Goal: Find specific page/section: Find specific page/section

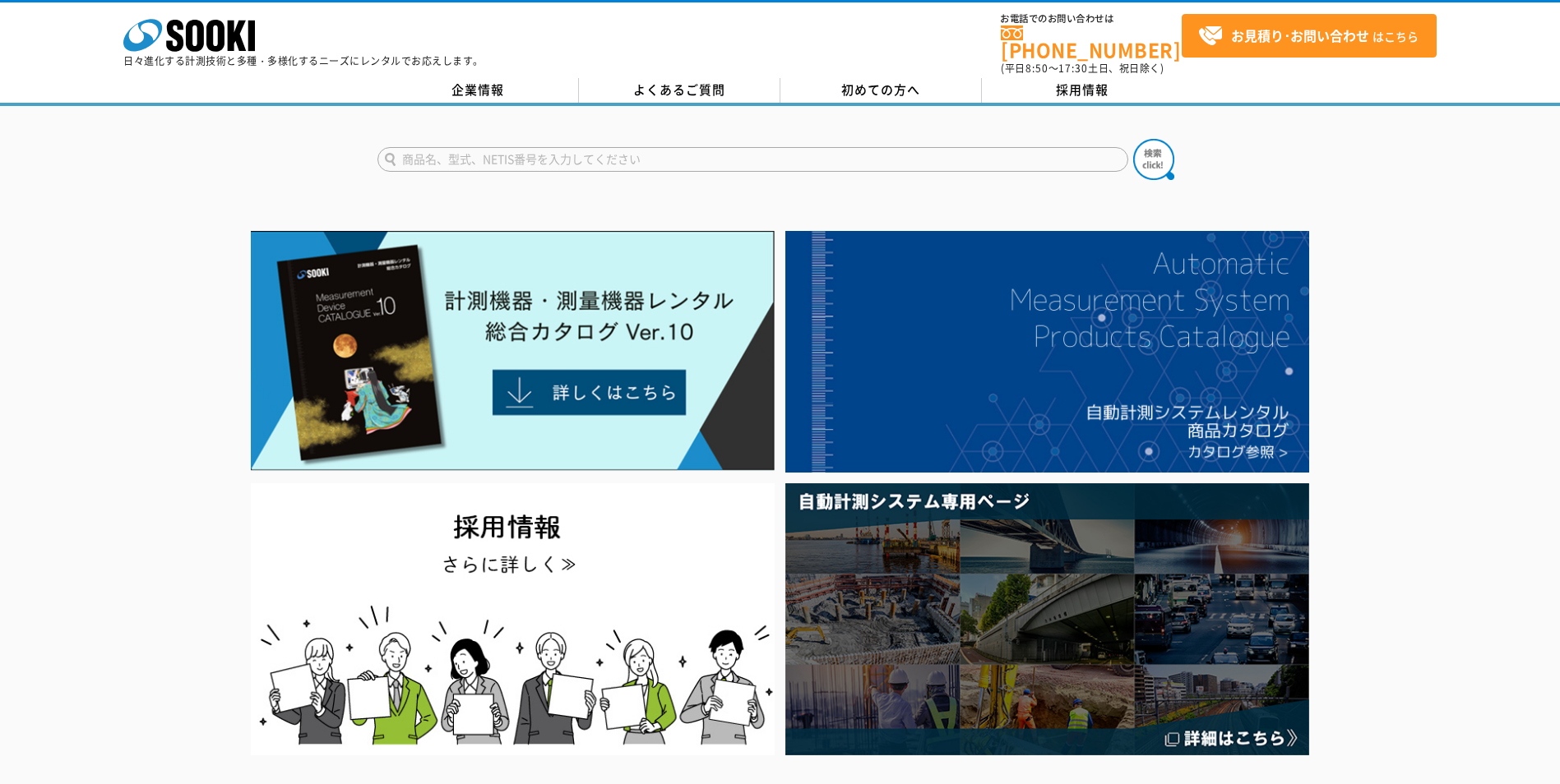
click at [583, 147] on input "text" at bounding box center [753, 160] width 751 height 25
type input "ｓ"
type input "騒音計"
click at [1134, 139] on button at bounding box center [1154, 159] width 41 height 41
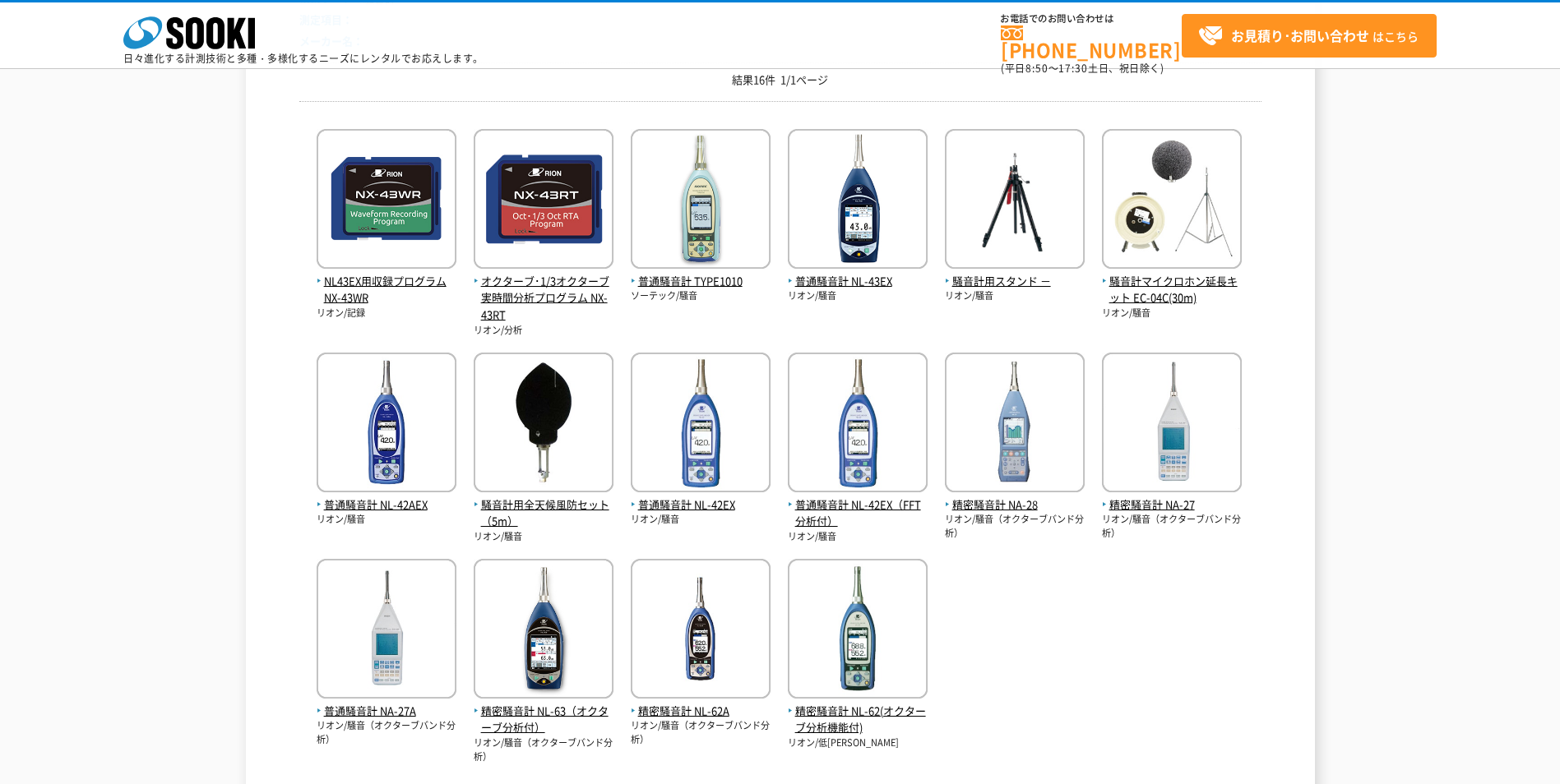
scroll to position [246, 0]
click at [710, 506] on span "普通騒音計 NL-42EX" at bounding box center [700, 504] width 140 height 18
